Goal: Navigation & Orientation: Find specific page/section

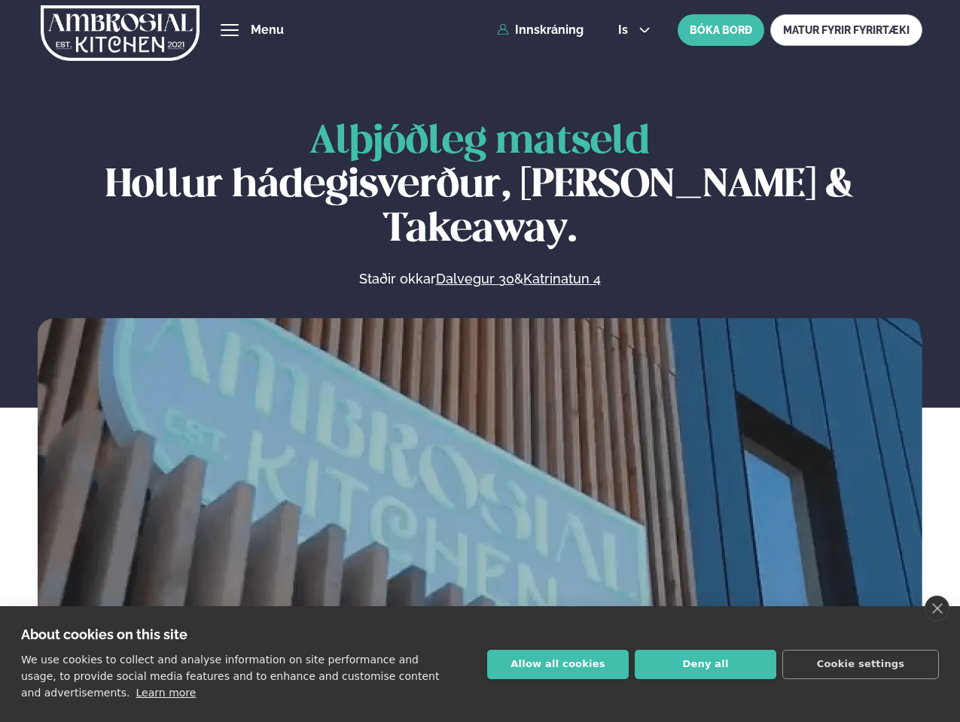
click at [936, 609] on link "close" at bounding box center [936, 609] width 25 height 26
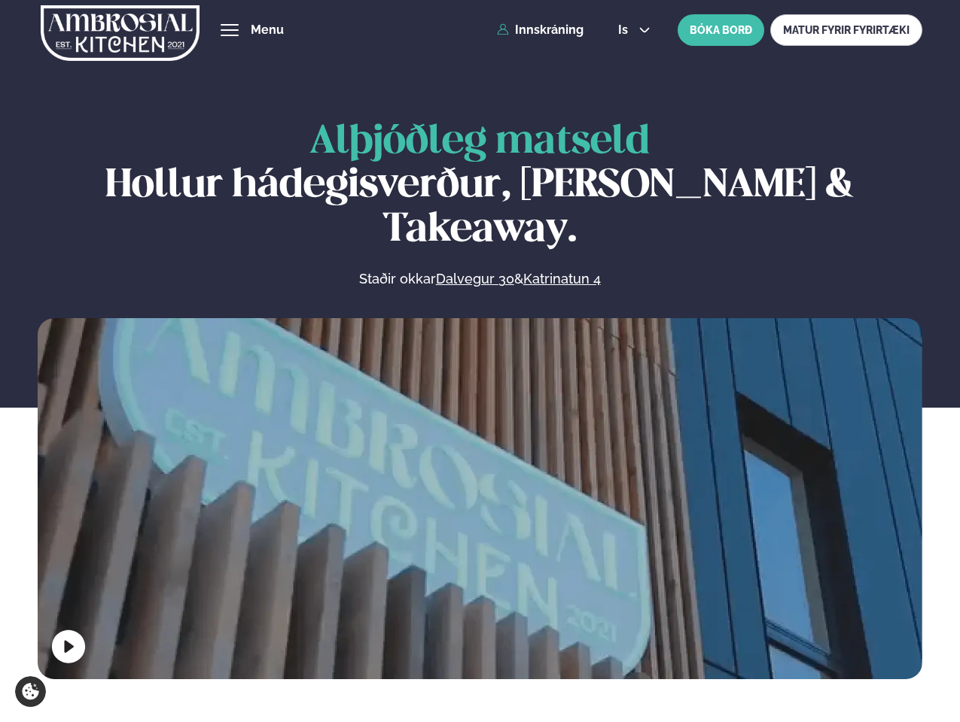
click at [230, 30] on span "hamburger" at bounding box center [230, 30] width 14 height 14
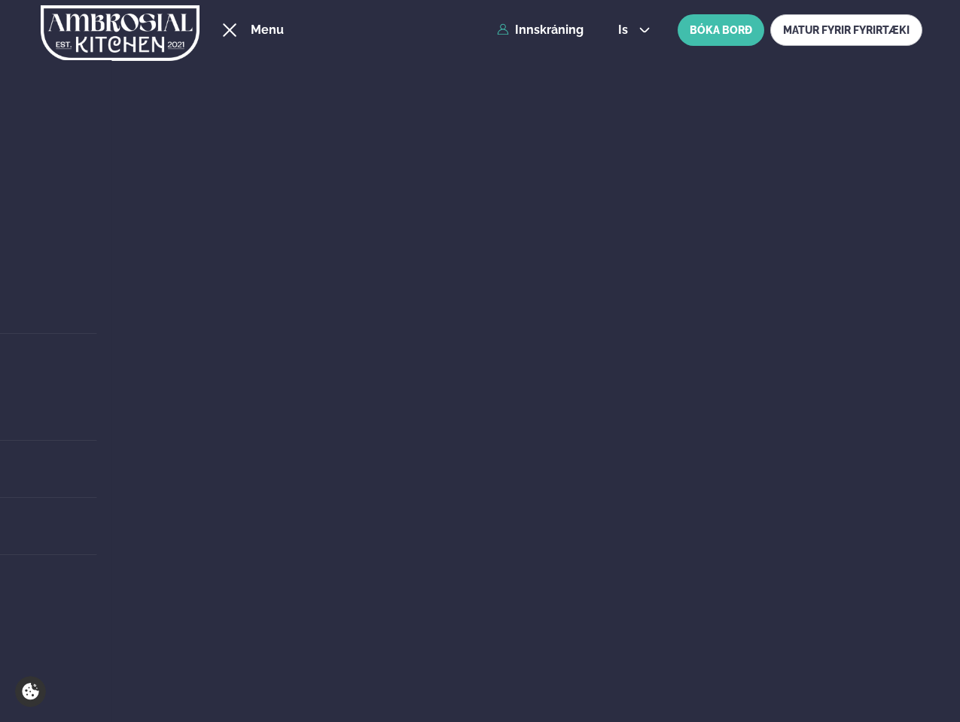
click at [632, 30] on span "is" at bounding box center [625, 30] width 14 height 12
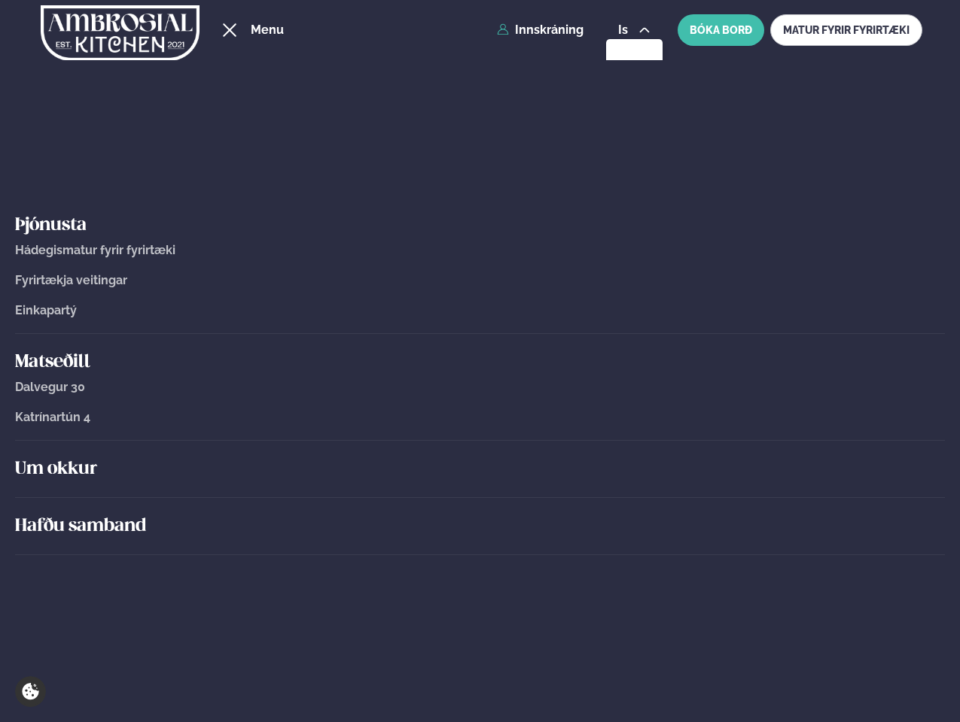
click at [479, 495] on div "Um okkur" at bounding box center [479, 469] width 929 height 57
